Goal: Information Seeking & Learning: Learn about a topic

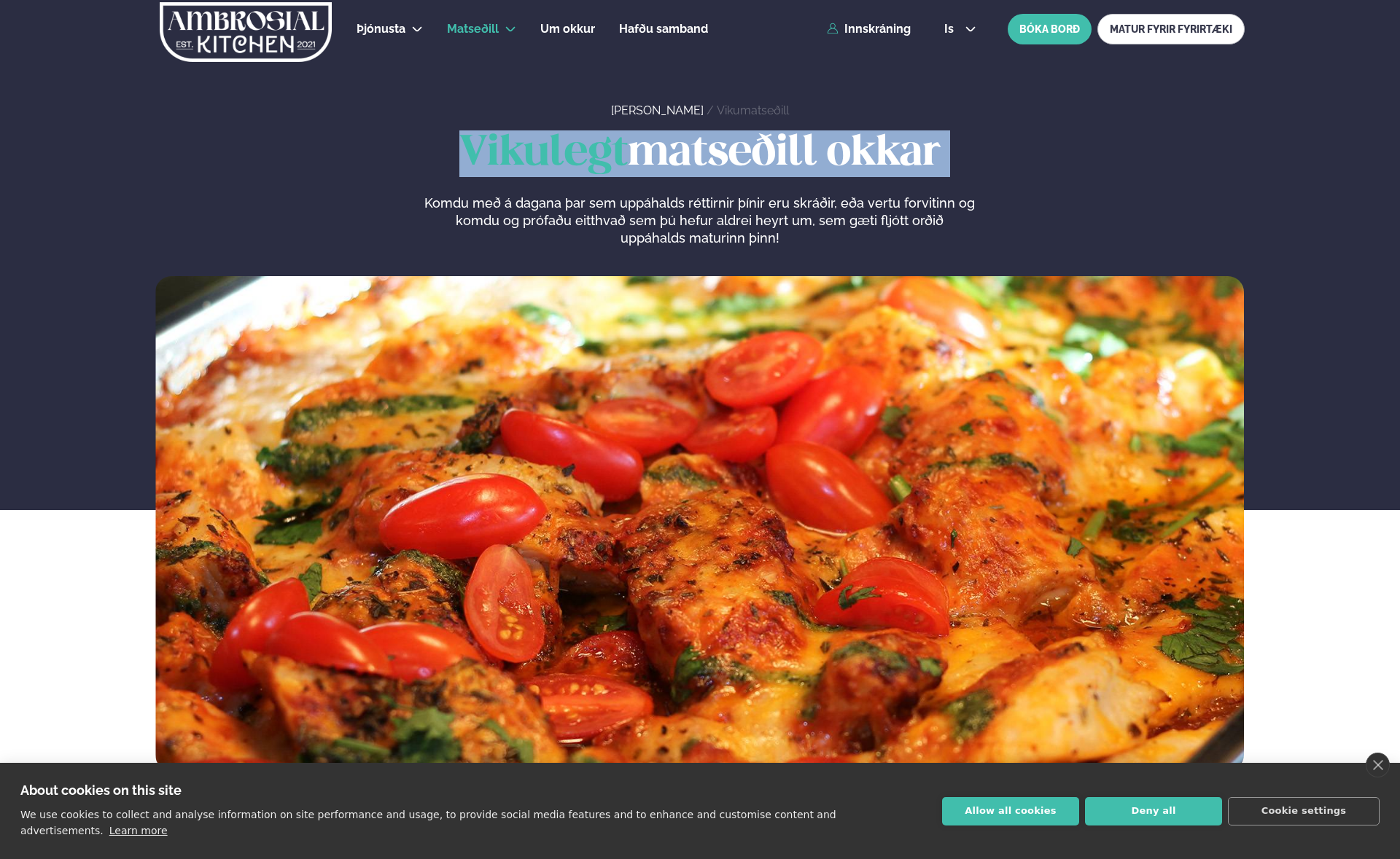
drag, startPoint x: 423, startPoint y: 170, endPoint x: 903, endPoint y: 182, distance: 480.1
click at [895, 182] on div "Vikulegt matseðill okkar Komdu með á dagana þar sem uppáhalds réttirnir þínir e…" at bounding box center [700, 188] width 1089 height 116
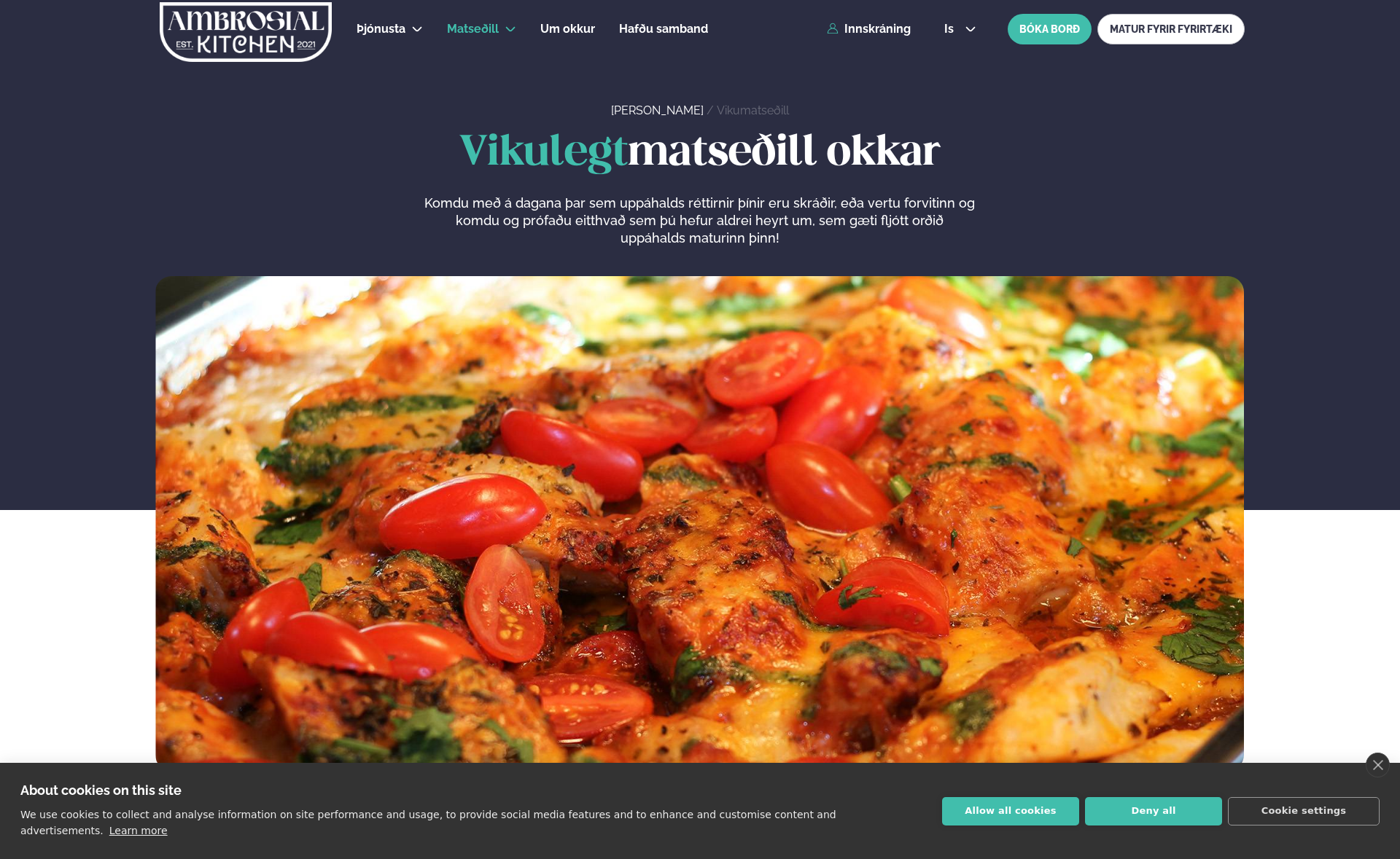
click at [904, 210] on p "Komdu með á dagana þar sem uppáhalds réttirnir þínir eru skráðir, eða vertu for…" at bounding box center [700, 221] width 552 height 52
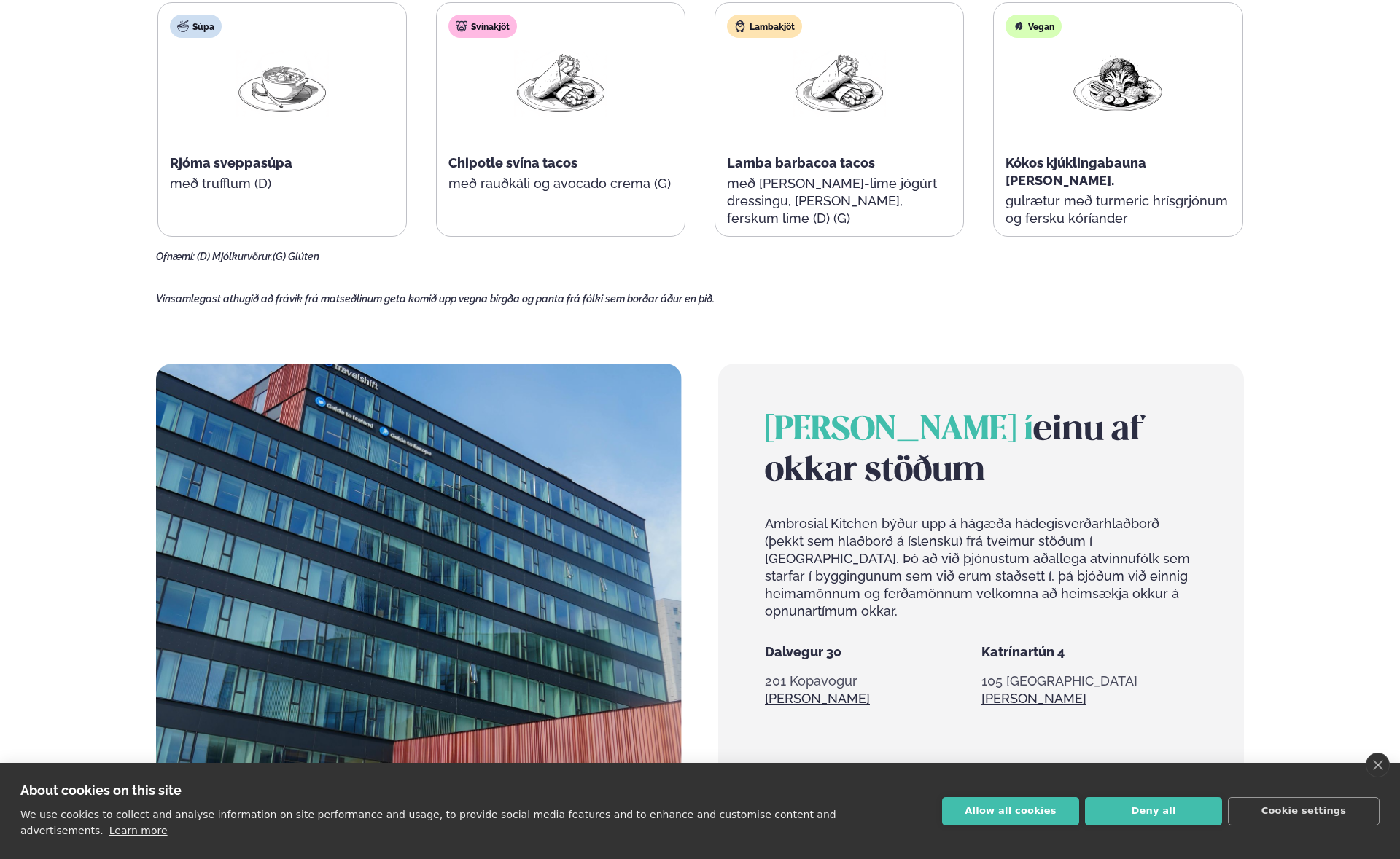
scroll to position [1084, 0]
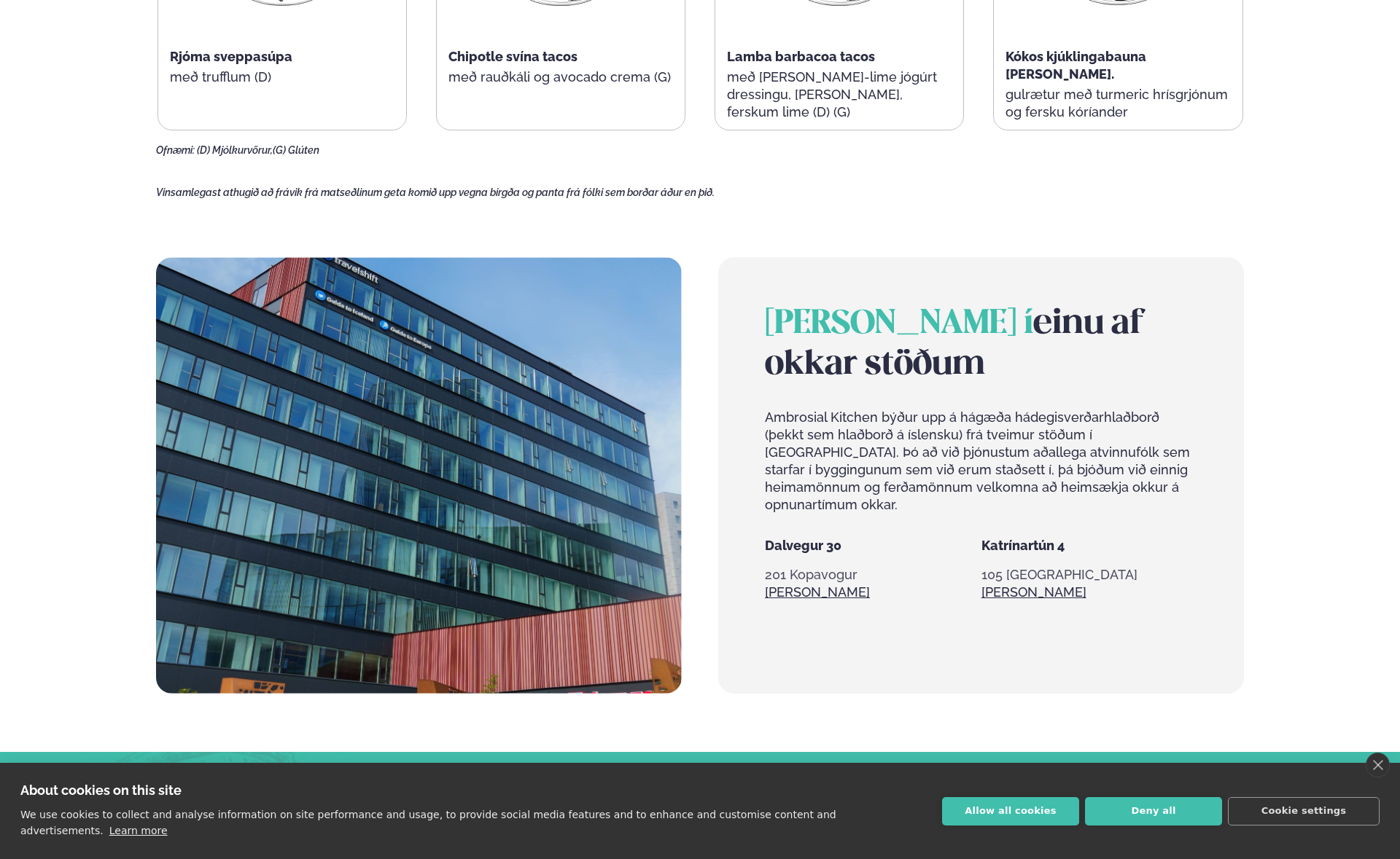
drag, startPoint x: 763, startPoint y: 328, endPoint x: 930, endPoint y: 376, distance: 173.8
click at [930, 376] on h2 "[PERSON_NAME] í einu af okkar stöðum" at bounding box center [981, 344] width 432 height 81
click at [942, 380] on h2 "[PERSON_NAME] í einu af okkar stöðum" at bounding box center [981, 344] width 432 height 81
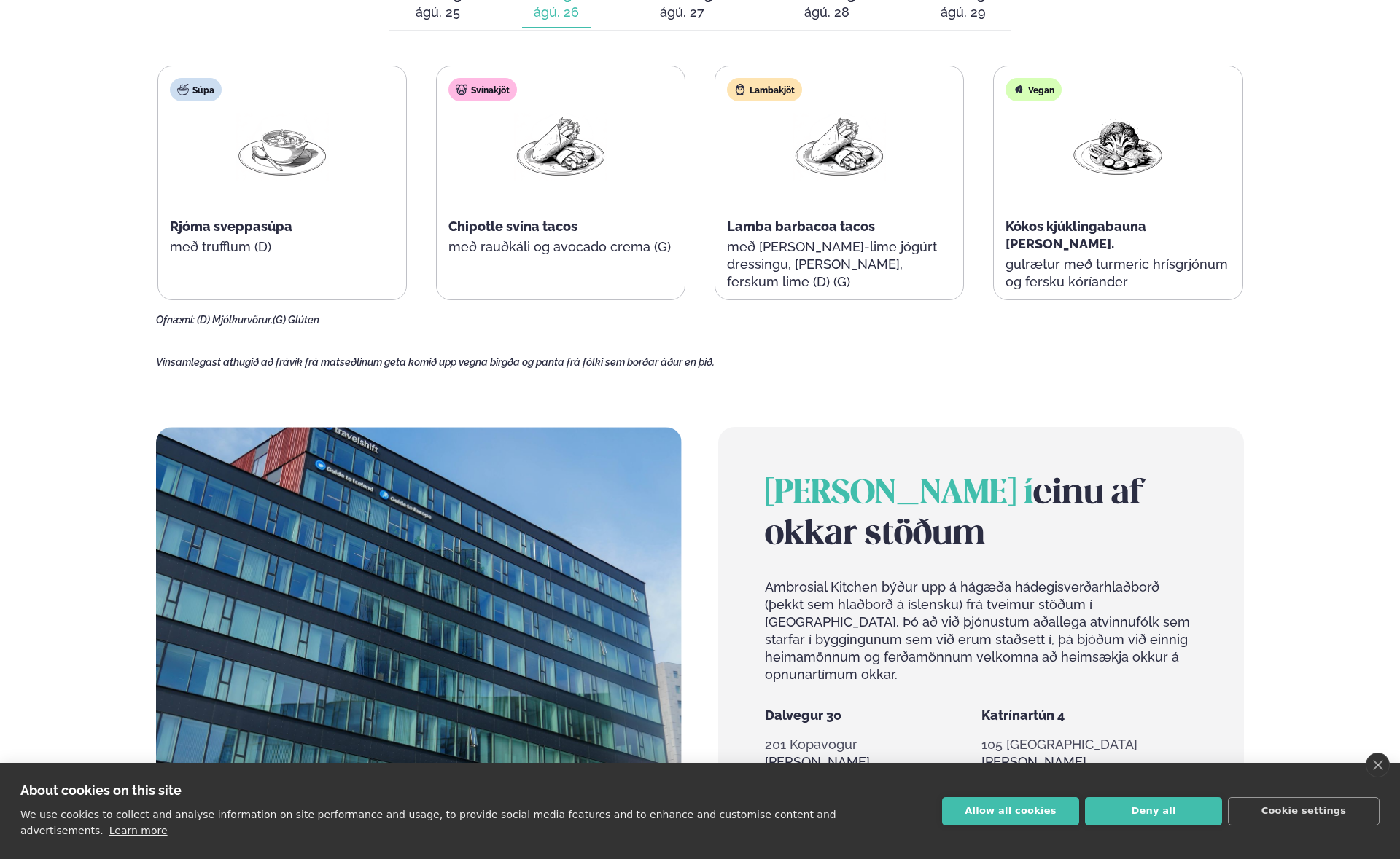
scroll to position [695, 0]
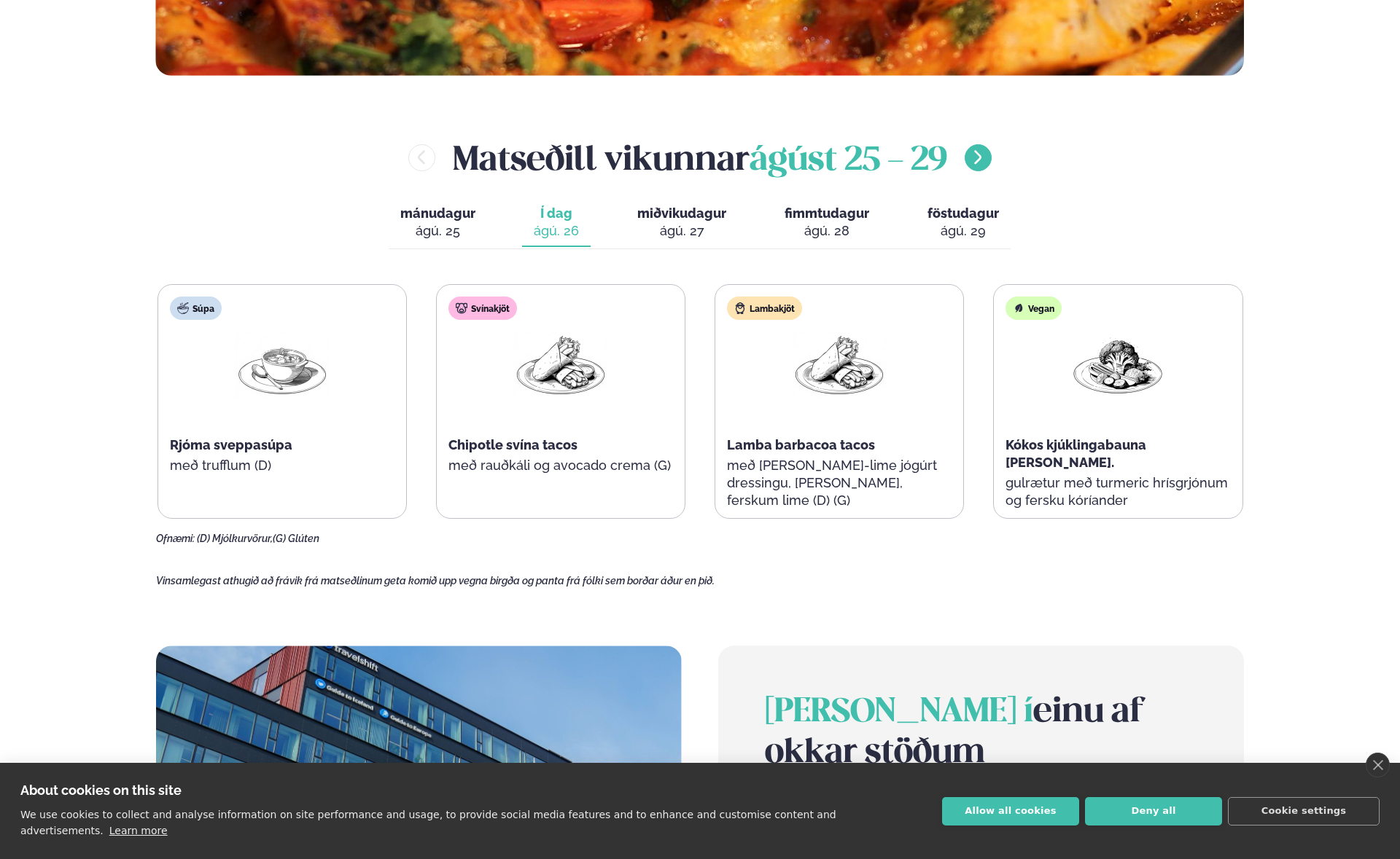
click at [985, 161] on icon "menu-btn-right" at bounding box center [978, 157] width 17 height 17
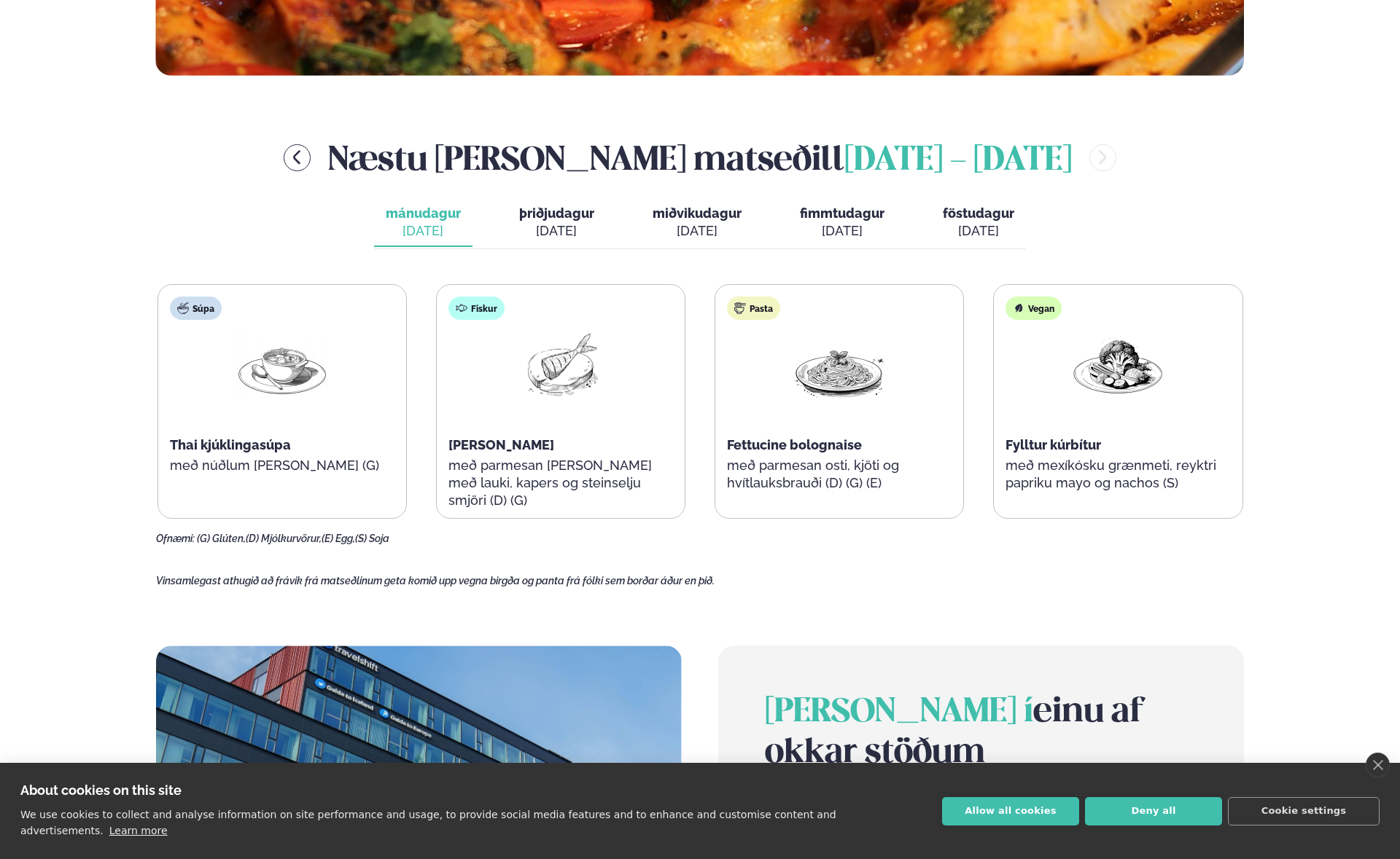
click at [1084, 168] on div "Næstu [PERSON_NAME] matseðill [DATE] - [DATE]" at bounding box center [700, 158] width 1089 height 47
click at [305, 161] on icon "menu-btn-left" at bounding box center [297, 157] width 17 height 17
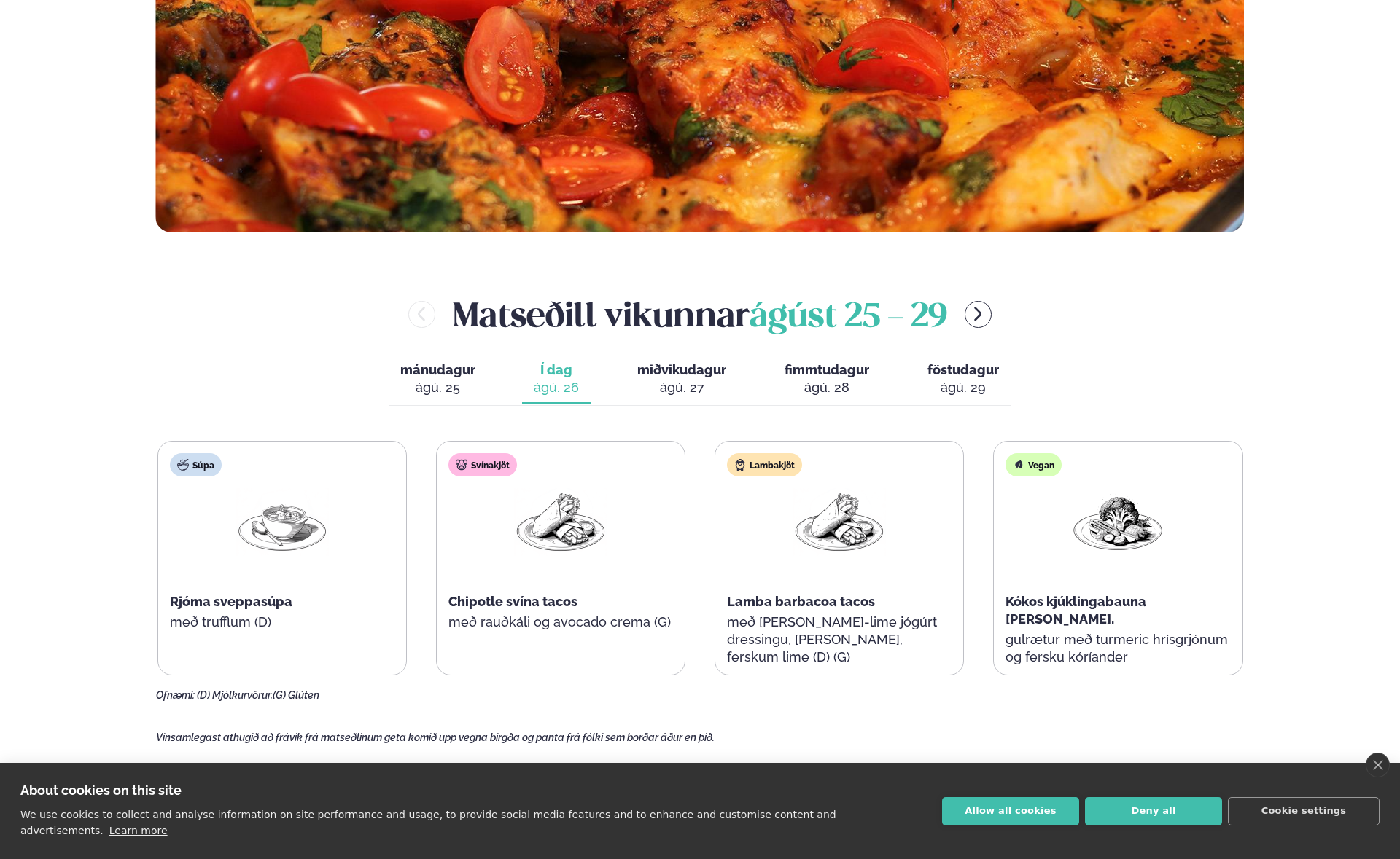
scroll to position [233, 0]
